Goal: Navigation & Orientation: Go to known website

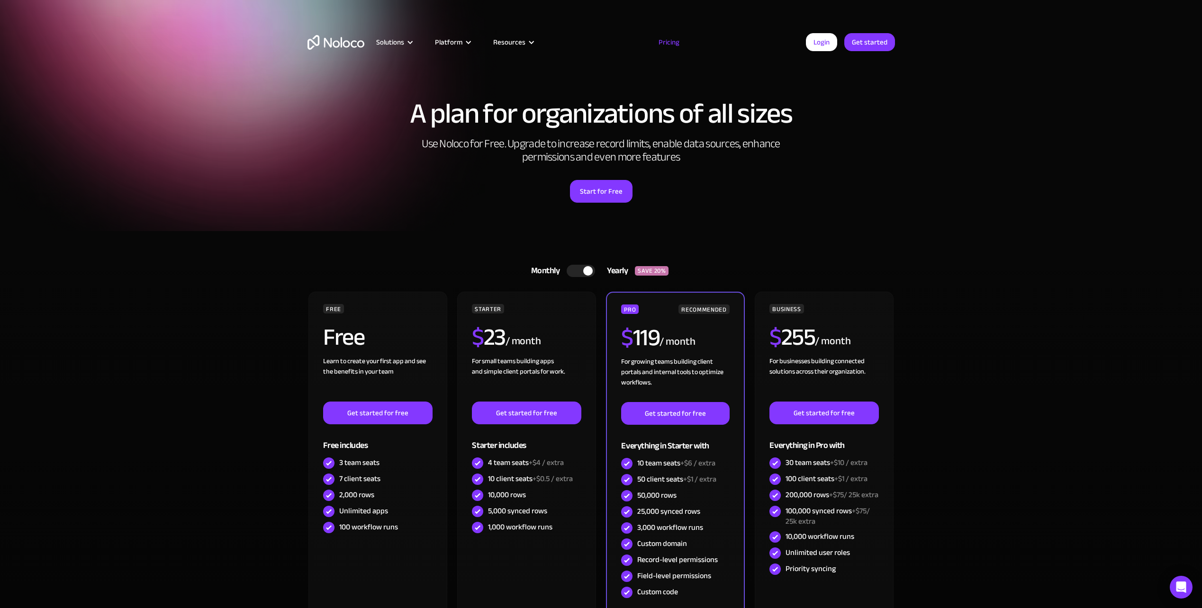
click at [570, 267] on div at bounding box center [581, 271] width 28 height 12
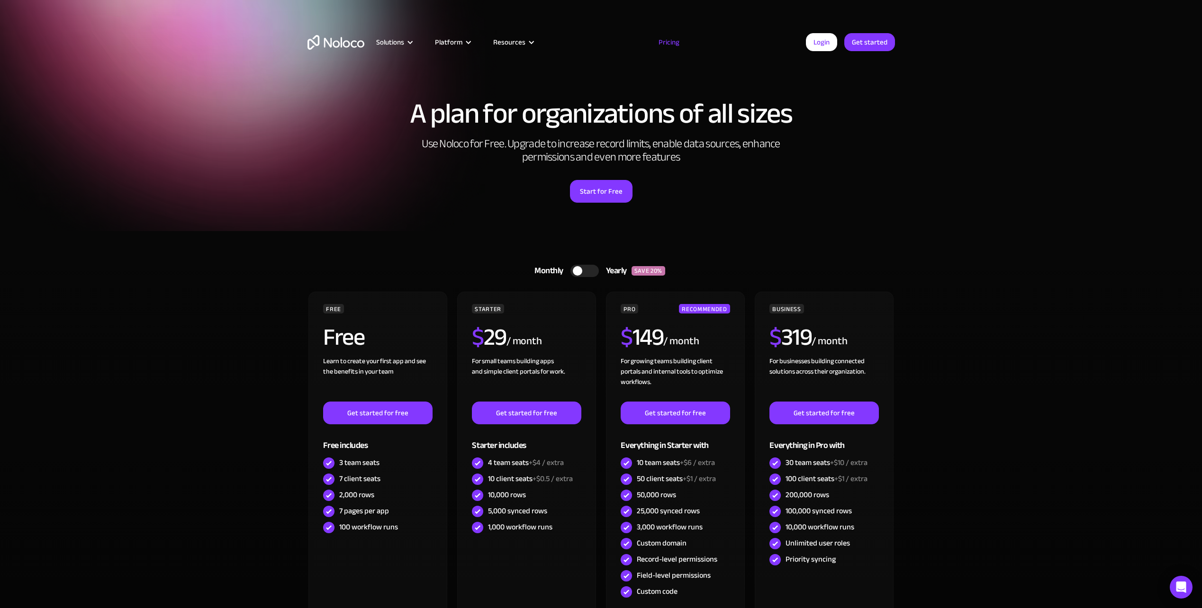
scroll to position [1429, 0]
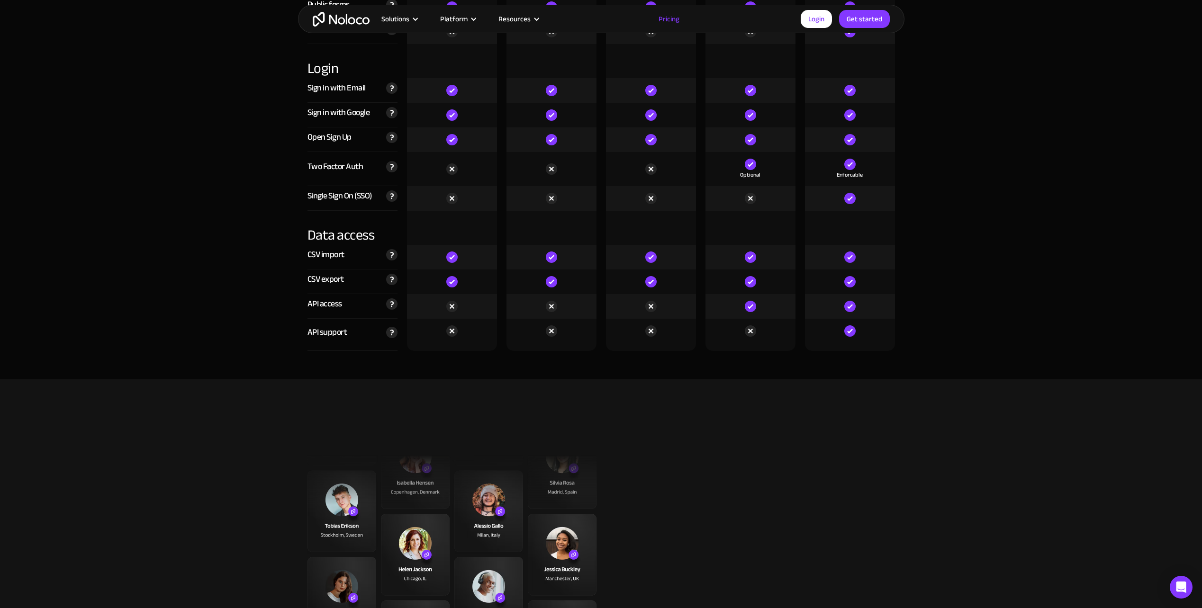
scroll to position [4685, 0]
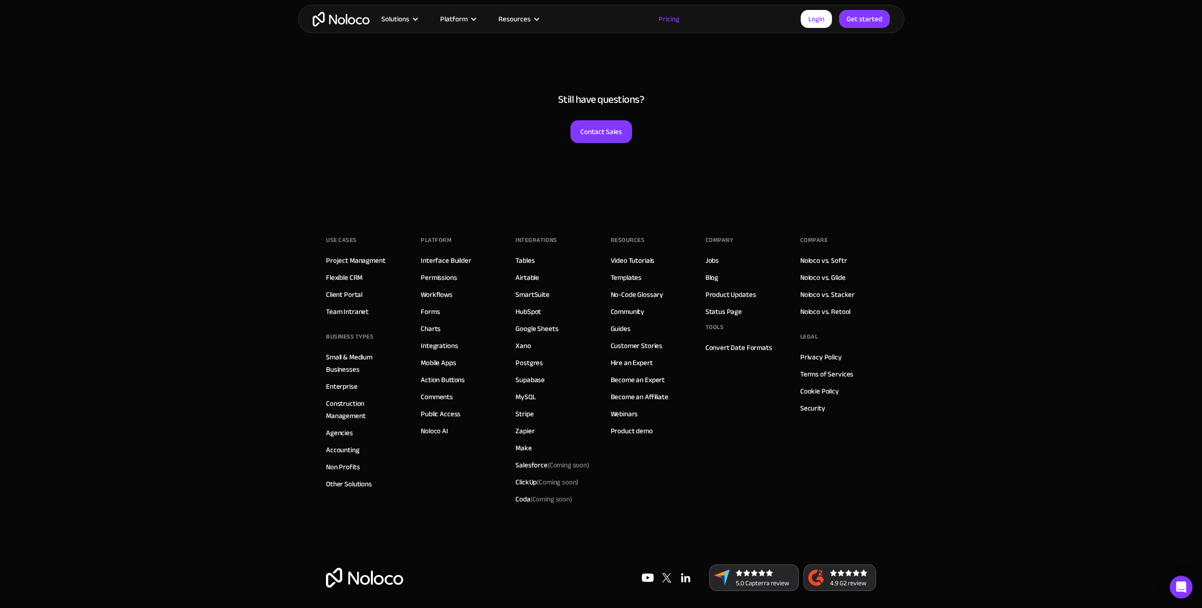
click at [1063, 117] on section "Still have questions? Contact Sales" at bounding box center [601, 120] width 1202 height 169
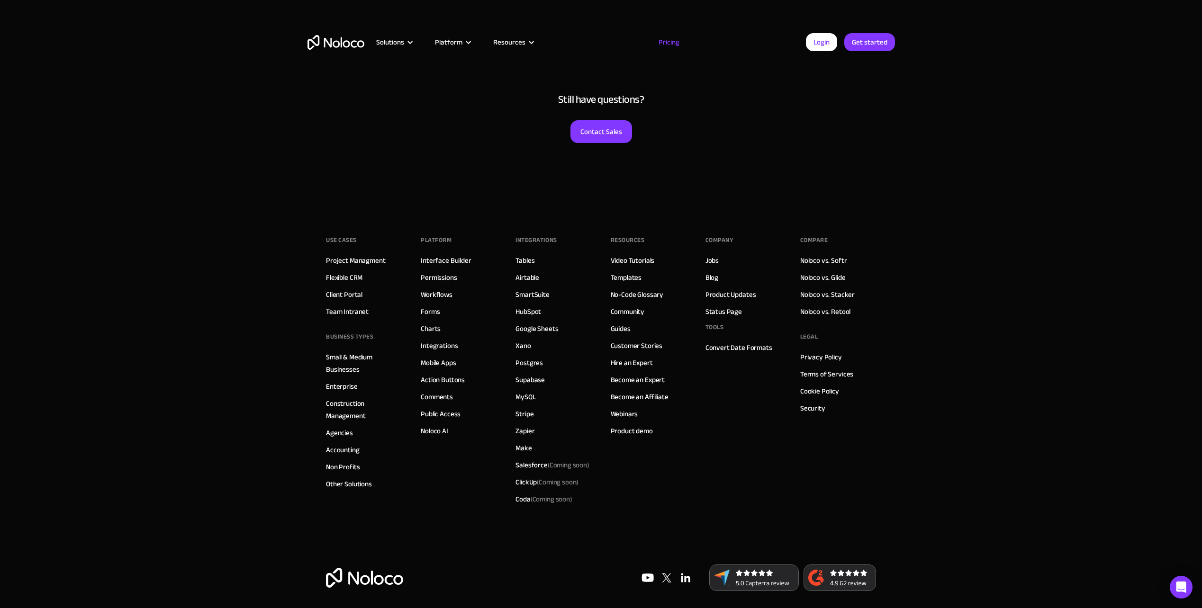
scroll to position [0, 0]
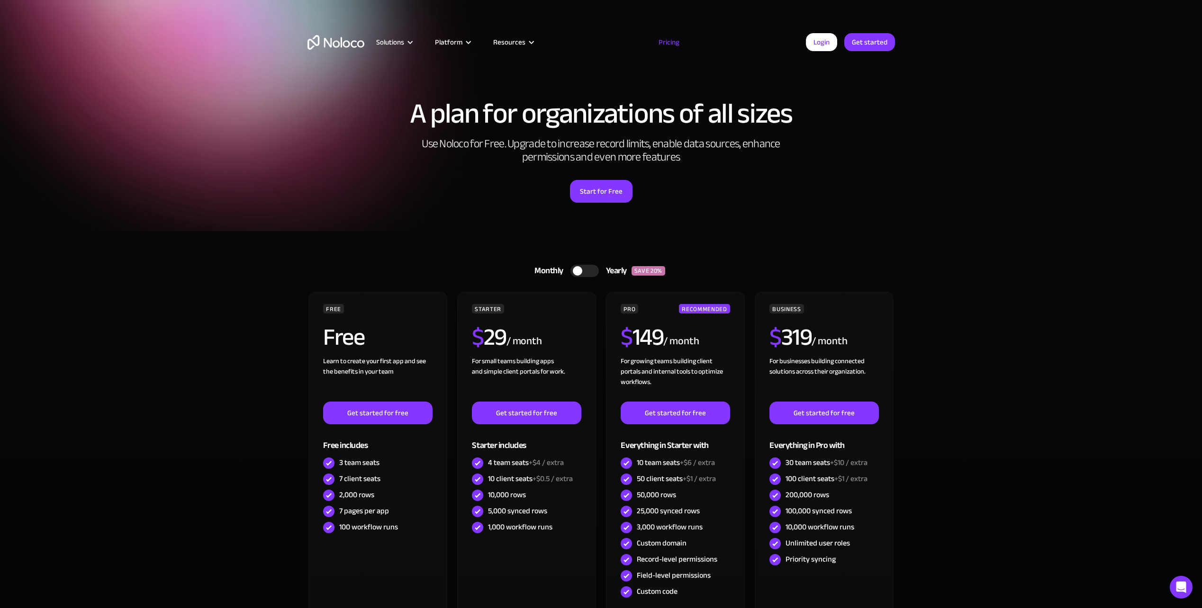
click at [439, 237] on div "Monthly Yearly SAVE 20% Monthly Yearly SAVE 20% FREE Free Learn to create your …" at bounding box center [601, 457] width 606 height 453
click at [415, 216] on div "A plan for organizations of all sizes Use Noloco for Free. Upgrade to increase …" at bounding box center [601, 151] width 606 height 160
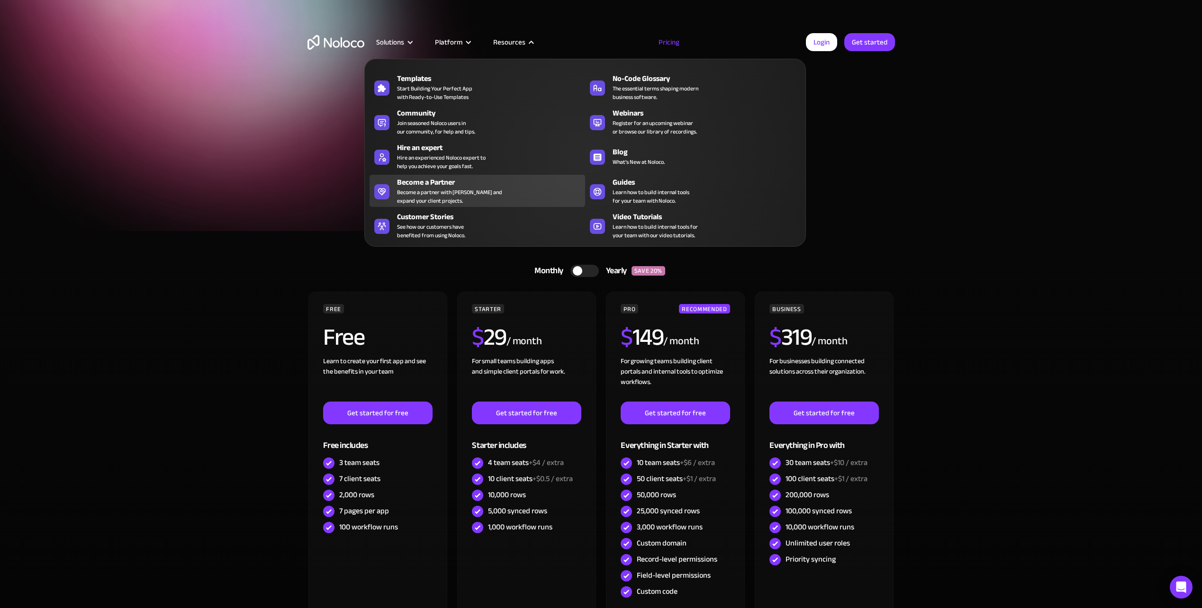
click at [439, 184] on div "Become a Partner" at bounding box center [493, 182] width 192 height 11
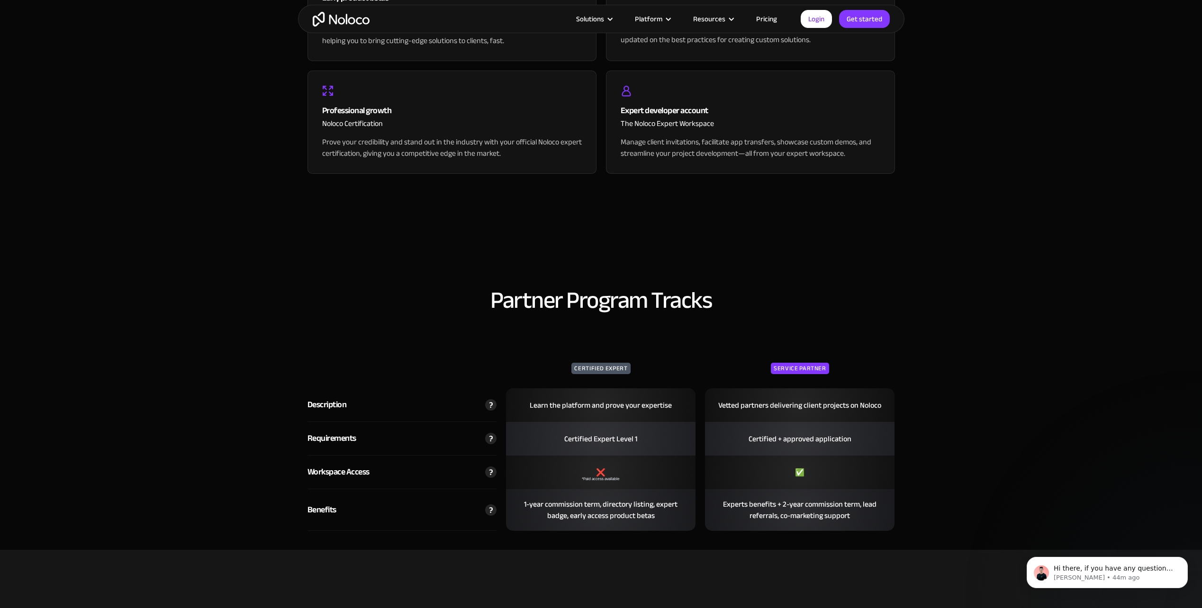
scroll to position [1421, 0]
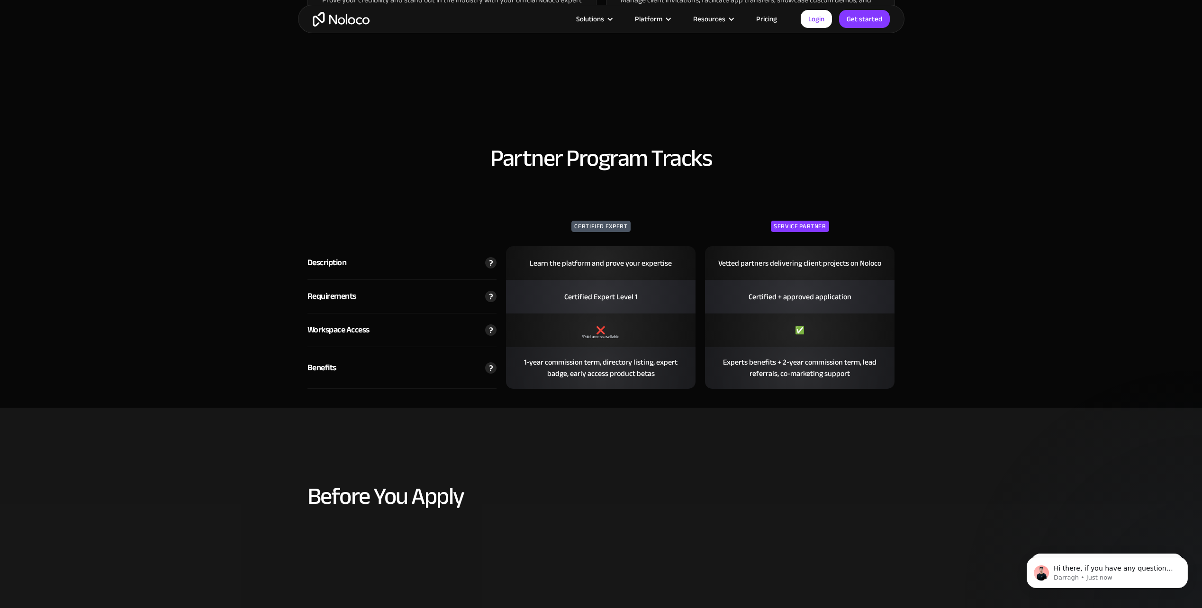
click at [489, 329] on img at bounding box center [490, 329] width 11 height 11
click at [488, 324] on div "Workspace Access" at bounding box center [401, 331] width 189 height 34
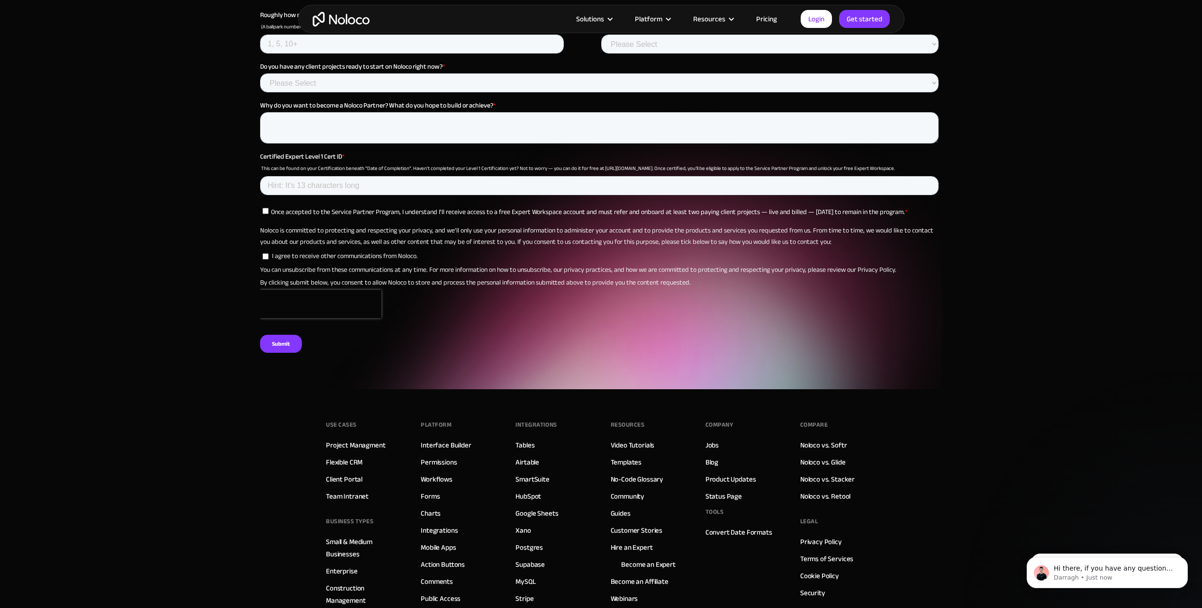
scroll to position [3649, 0]
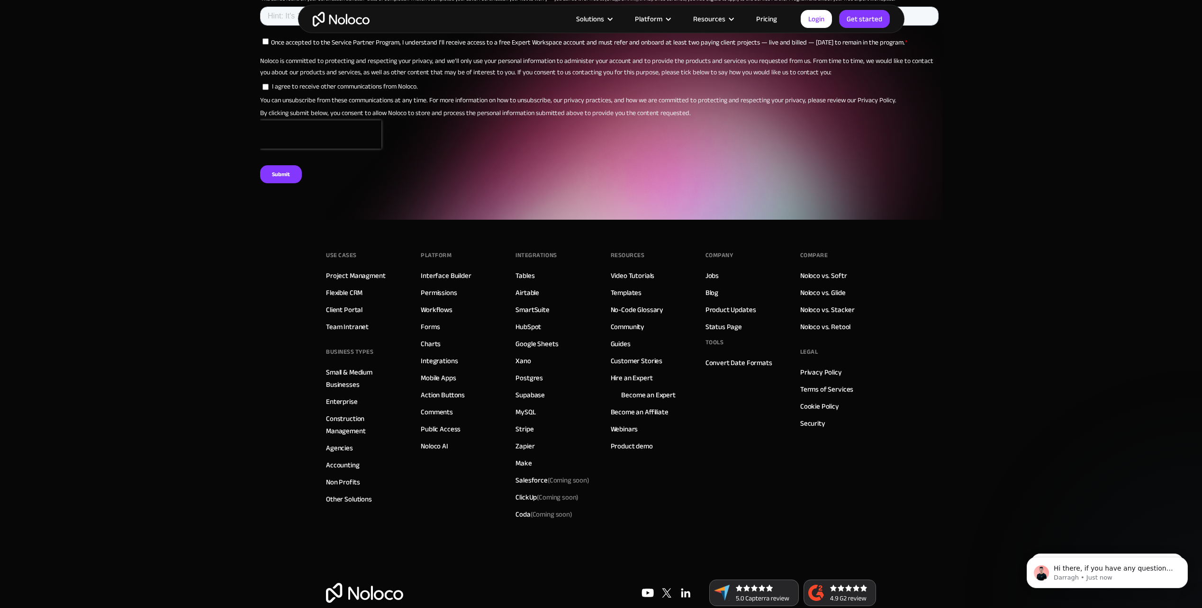
click at [763, 21] on link "Pricing" at bounding box center [766, 19] width 45 height 12
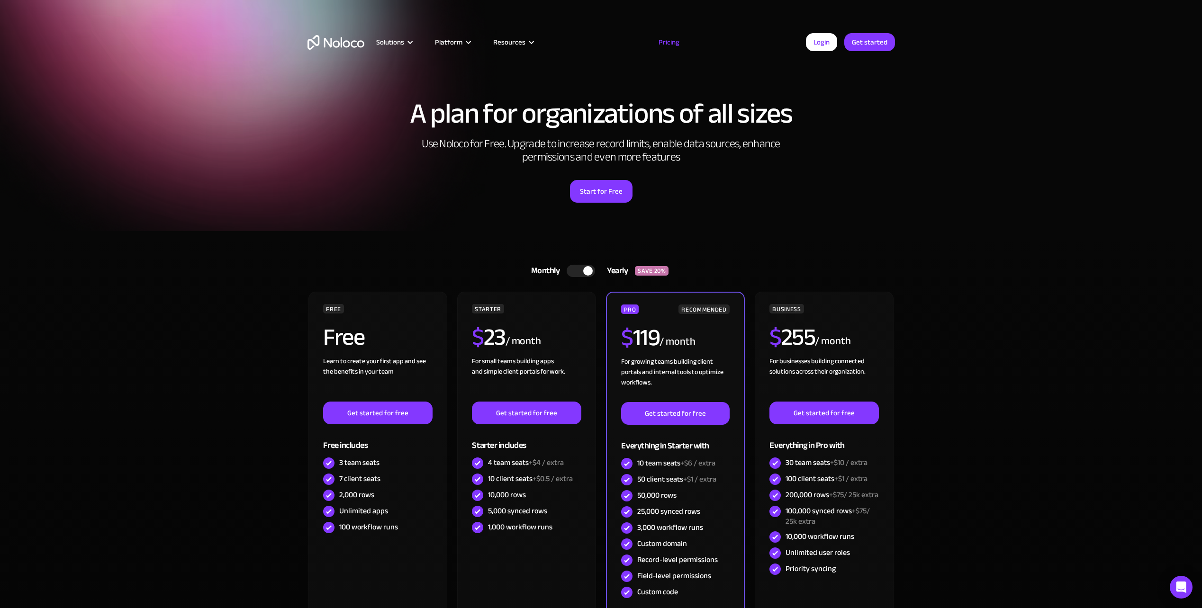
click at [576, 271] on div at bounding box center [581, 271] width 28 height 12
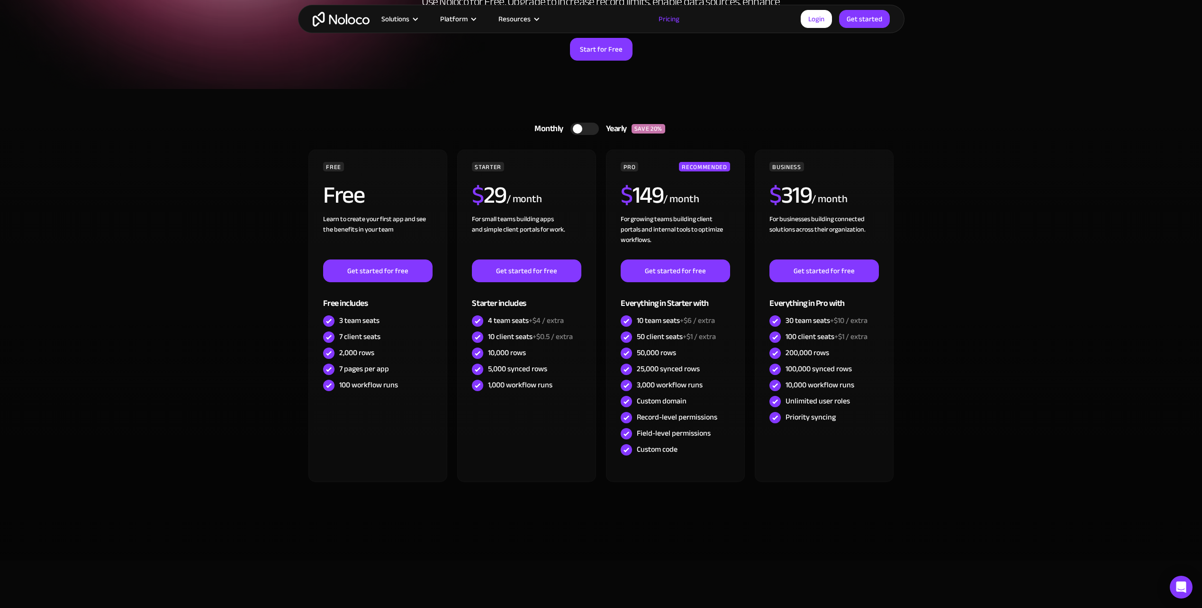
scroll to position [189, 0]
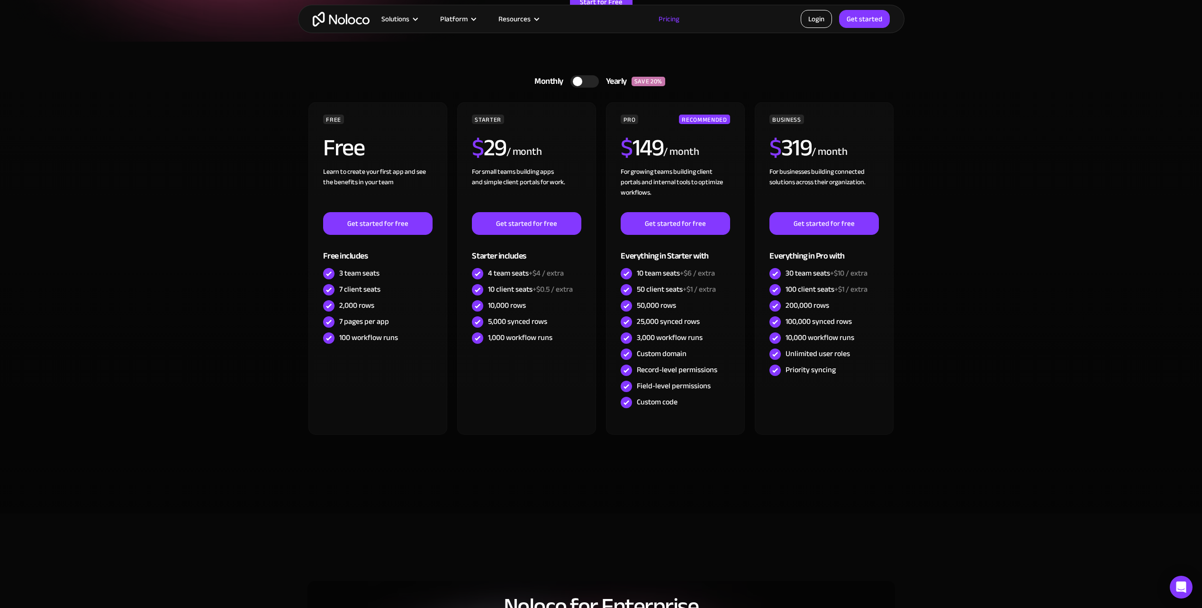
click at [815, 16] on link "Login" at bounding box center [816, 19] width 31 height 18
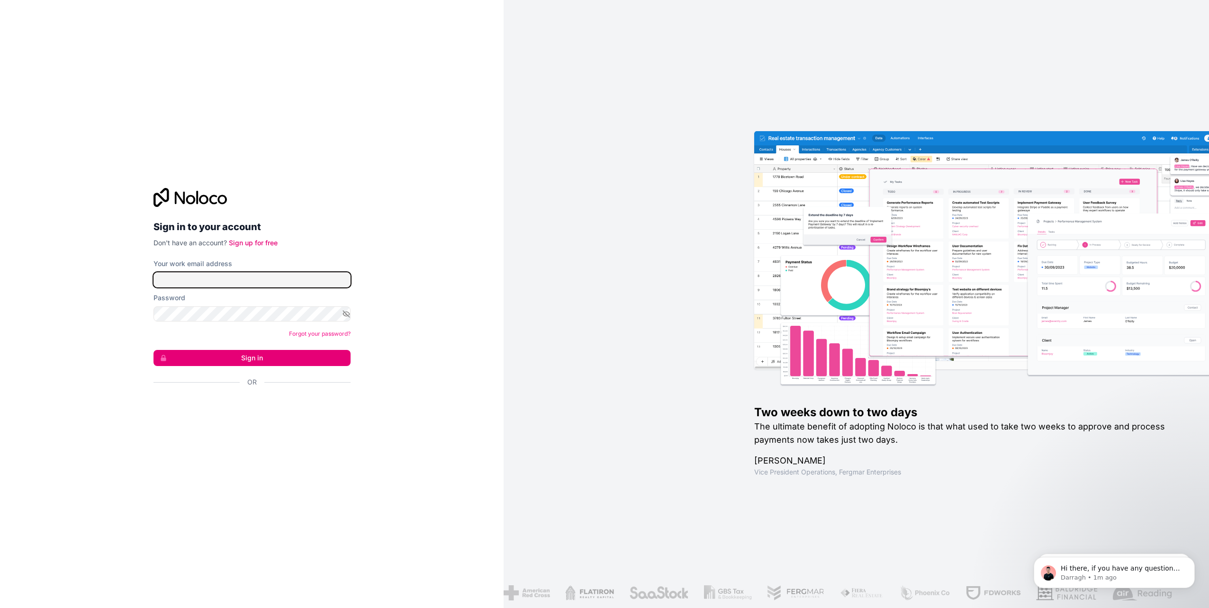
click at [242, 283] on input "Your work email address" at bounding box center [251, 279] width 197 height 15
type input "[PERSON_NAME][EMAIL_ADDRESS][DOMAIN_NAME]"
click at [230, 357] on button "Sign in" at bounding box center [251, 358] width 197 height 16
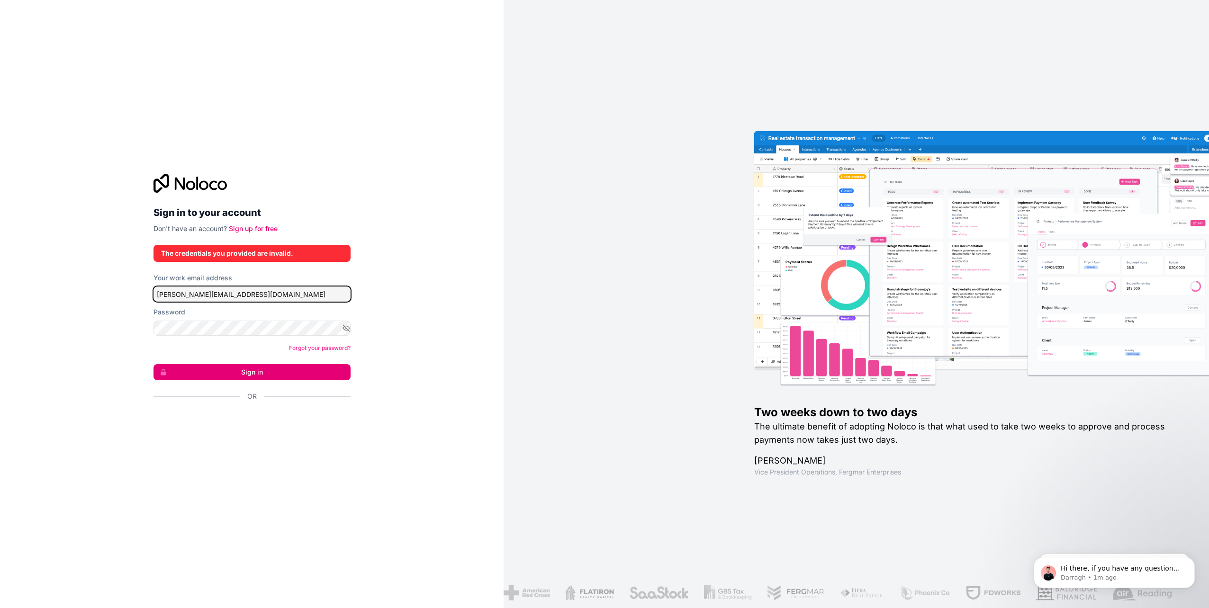
click at [243, 292] on input "[PERSON_NAME][EMAIL_ADDRESS][DOMAIN_NAME]" at bounding box center [251, 294] width 197 height 15
click at [250, 299] on input "[PERSON_NAME][EMAIL_ADDRESS][DOMAIN_NAME]" at bounding box center [251, 294] width 197 height 15
click at [247, 371] on button "Sign in" at bounding box center [251, 372] width 197 height 16
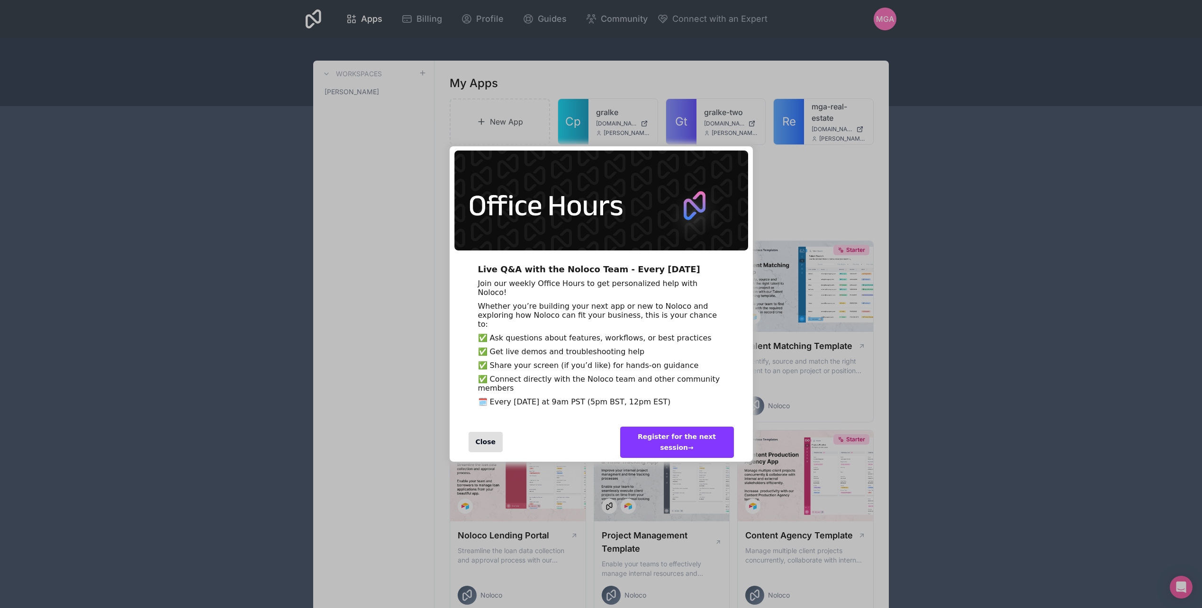
click at [488, 452] on div "Close" at bounding box center [485, 442] width 35 height 20
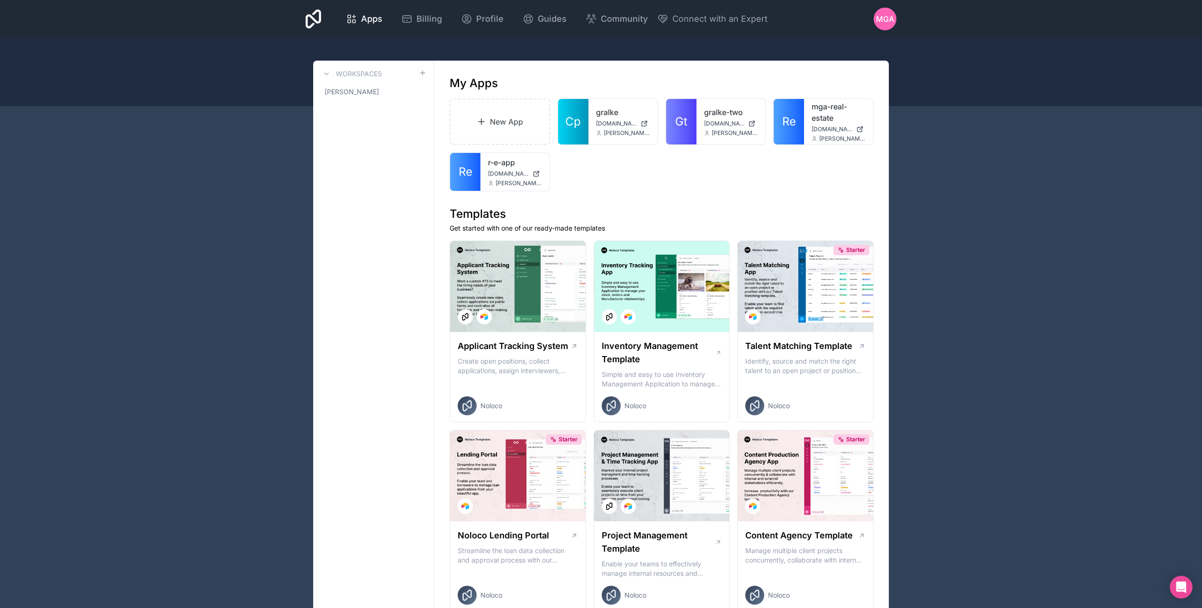
click at [650, 108] on div "[PERSON_NAME][DOMAIN_NAME] [PERSON_NAME][EMAIL_ADDRESS][DOMAIN_NAME]" at bounding box center [622, 121] width 69 height 45
click at [0, 0] on icon at bounding box center [0, 0] width 0 height 0
click at [599, 137] on link "Open in studio" at bounding box center [592, 138] width 106 height 23
